Goal: Task Accomplishment & Management: Use online tool/utility

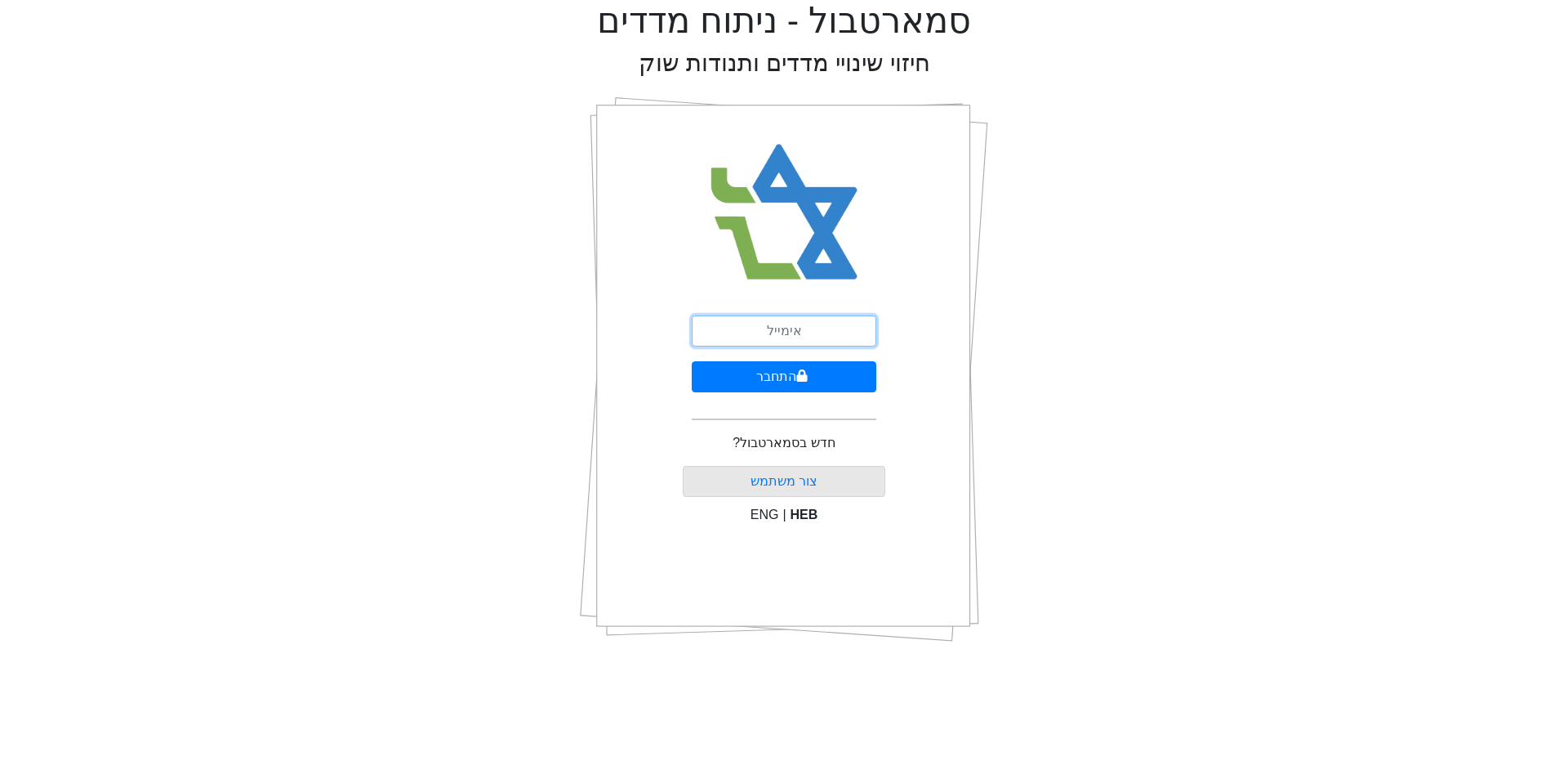
click at [818, 333] on input "email" at bounding box center [784, 331] width 184 height 31
type input "[EMAIL_ADDRESS][DOMAIN_NAME]"
click at [793, 377] on button "התחבר" at bounding box center [784, 377] width 184 height 31
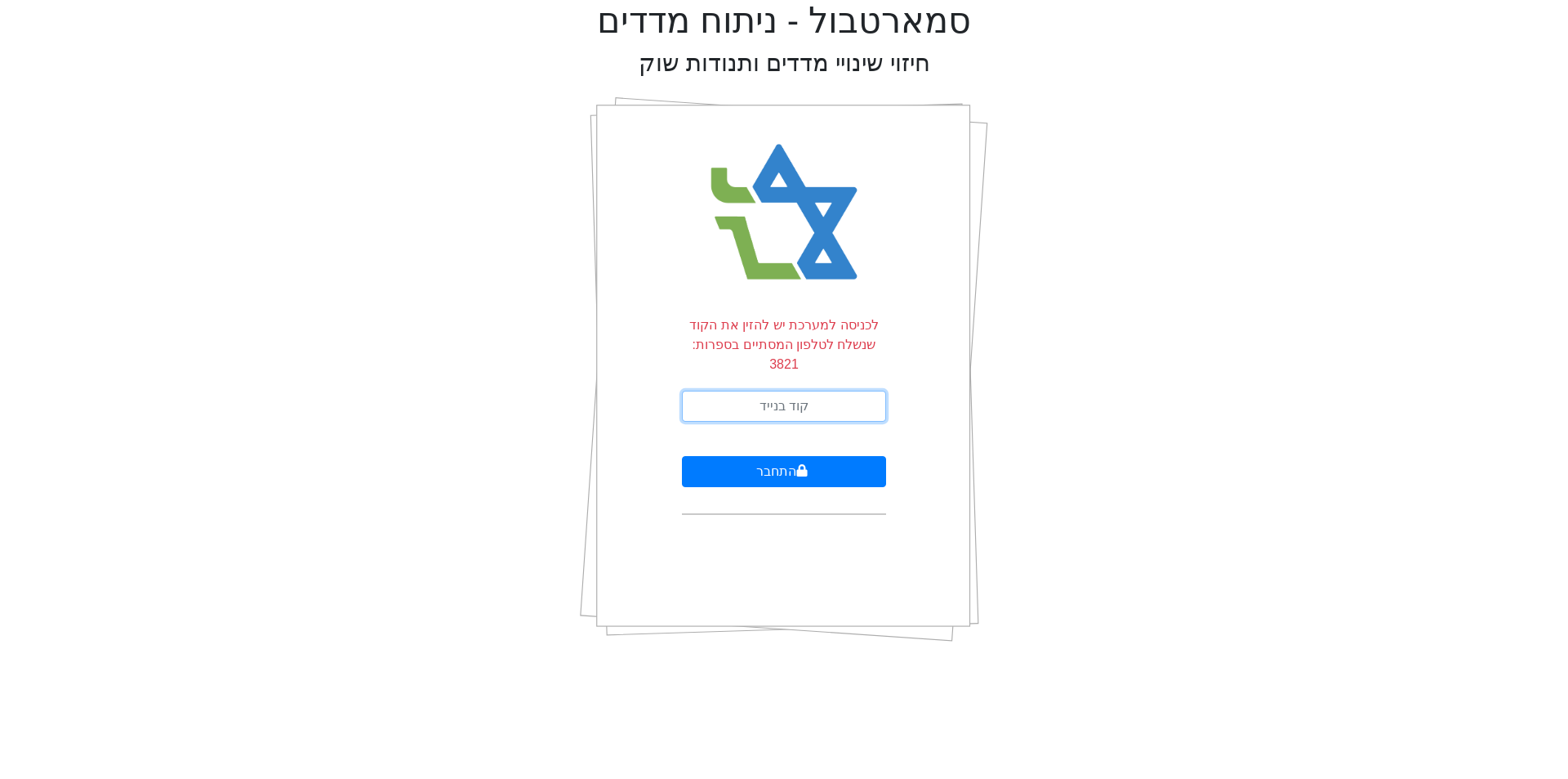
click at [780, 391] on input "text" at bounding box center [784, 406] width 204 height 31
type input "771268"
click at [782, 456] on button "התחבר" at bounding box center [784, 471] width 204 height 31
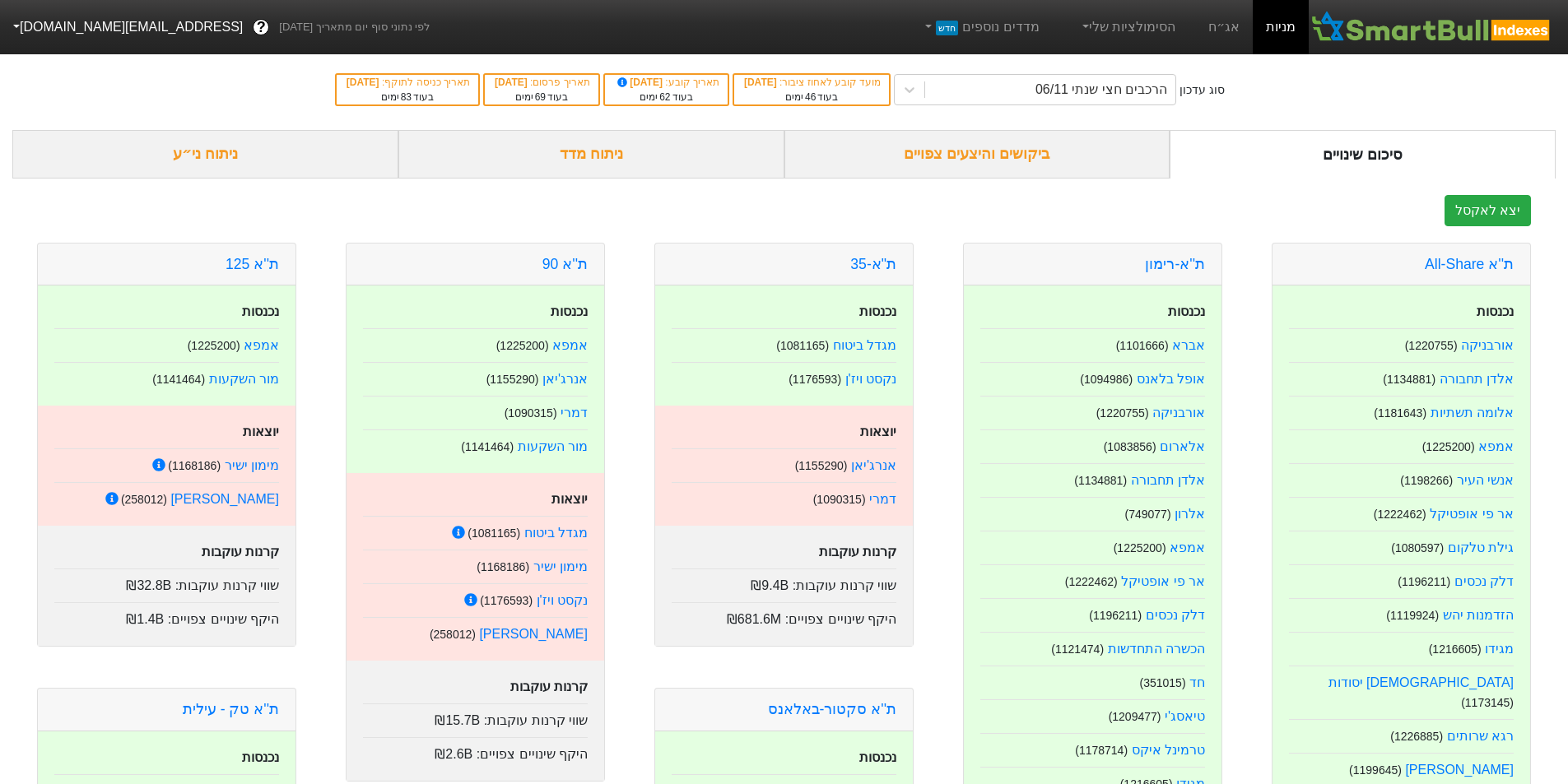
click at [987, 153] on div "ביקושים והיצעים צפויים" at bounding box center [977, 154] width 386 height 48
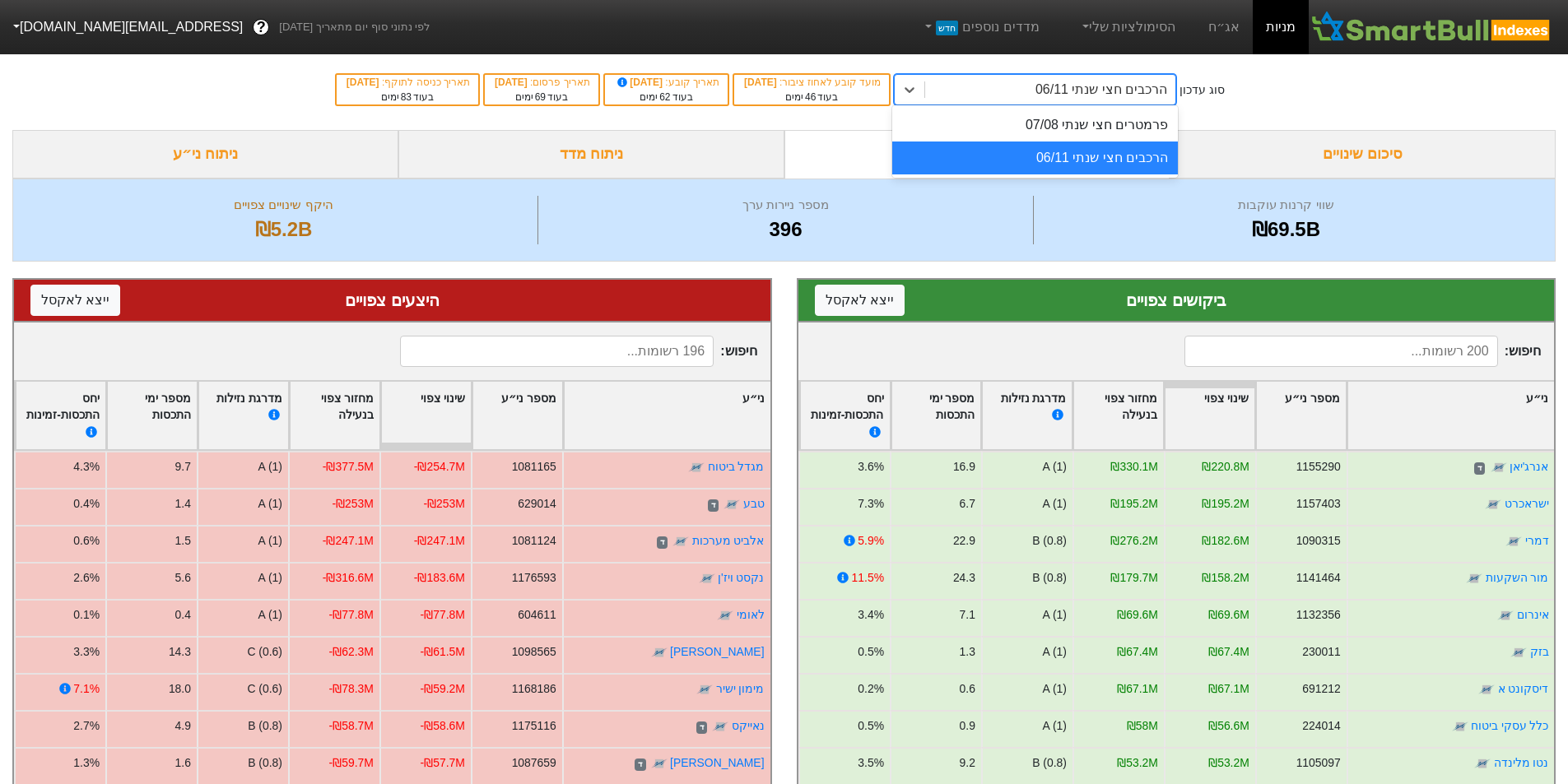
click at [1023, 91] on div "הרכבים חצי שנתי 06/11" at bounding box center [1050, 89] width 250 height 30
click at [1061, 159] on div "הרכבים חצי שנתי 06/11" at bounding box center [1035, 158] width 286 height 33
